Goal: Information Seeking & Learning: Learn about a topic

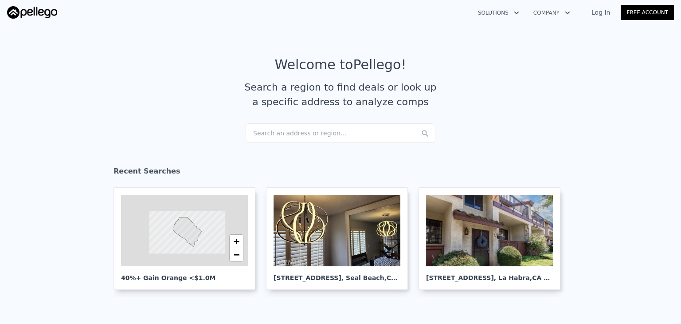
click at [334, 140] on div "Search an address or region..." at bounding box center [341, 133] width 190 height 20
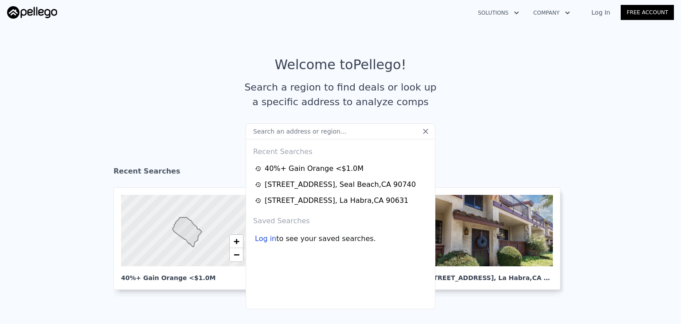
click at [322, 132] on input "text" at bounding box center [341, 131] width 190 height 16
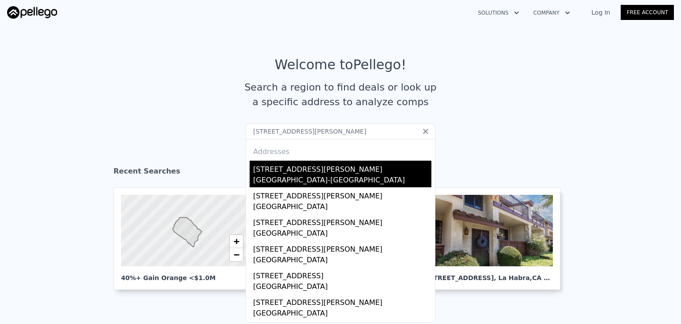
type input "[STREET_ADDRESS][PERSON_NAME]"
click at [293, 166] on div "[STREET_ADDRESS][PERSON_NAME]" at bounding box center [342, 168] width 178 height 14
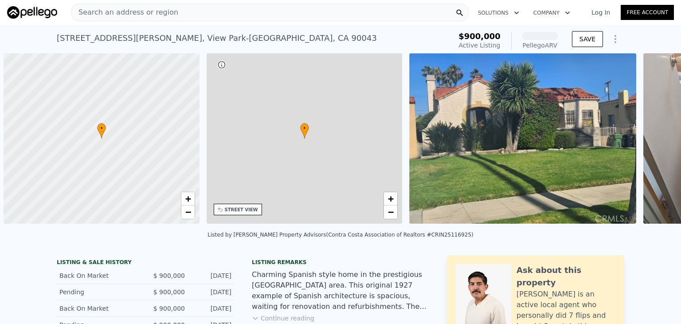
scroll to position [0, 4]
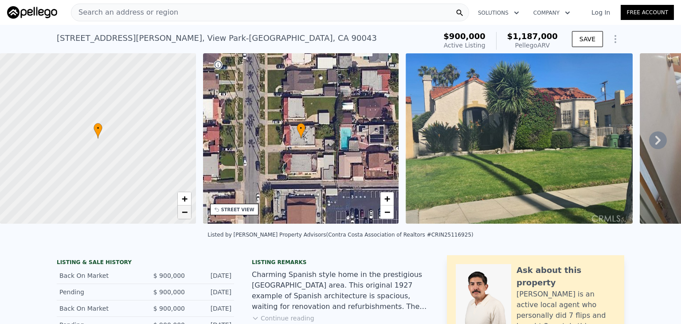
click at [184, 213] on span "−" at bounding box center [184, 211] width 6 height 11
click at [185, 198] on span "+" at bounding box center [184, 198] width 6 height 11
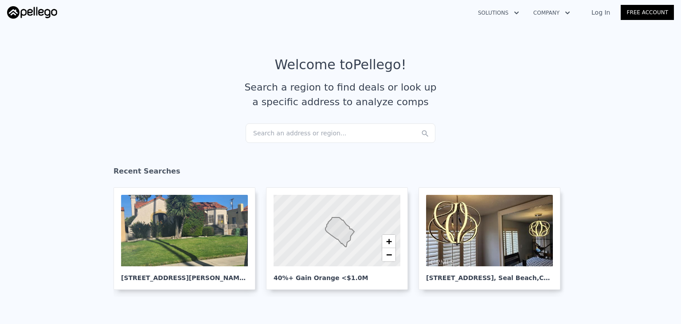
click at [305, 130] on div "Search an address or region..." at bounding box center [341, 133] width 190 height 20
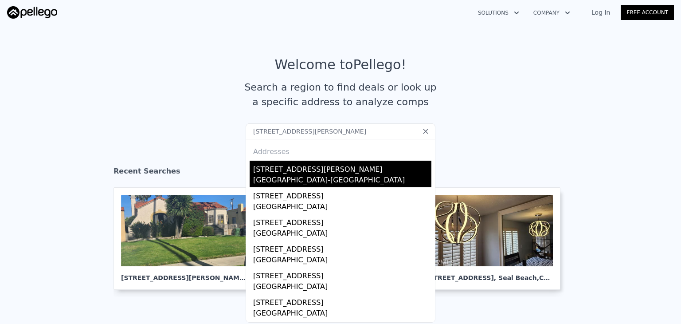
type input "5738 S Mullen Ave, Los Angeles, CA 90043"
click at [300, 176] on div "[GEOGRAPHIC_DATA]-[GEOGRAPHIC_DATA]" at bounding box center [342, 181] width 178 height 12
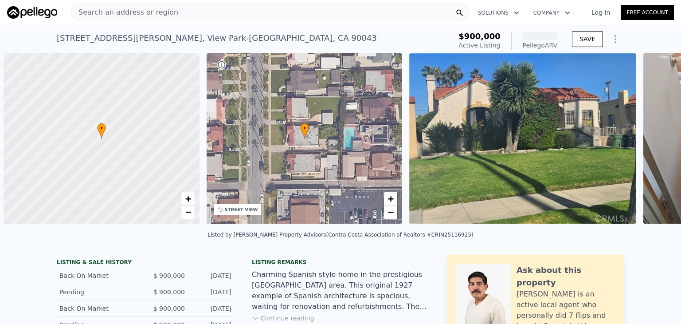
scroll to position [0, 4]
